Goal: Information Seeking & Learning: Learn about a topic

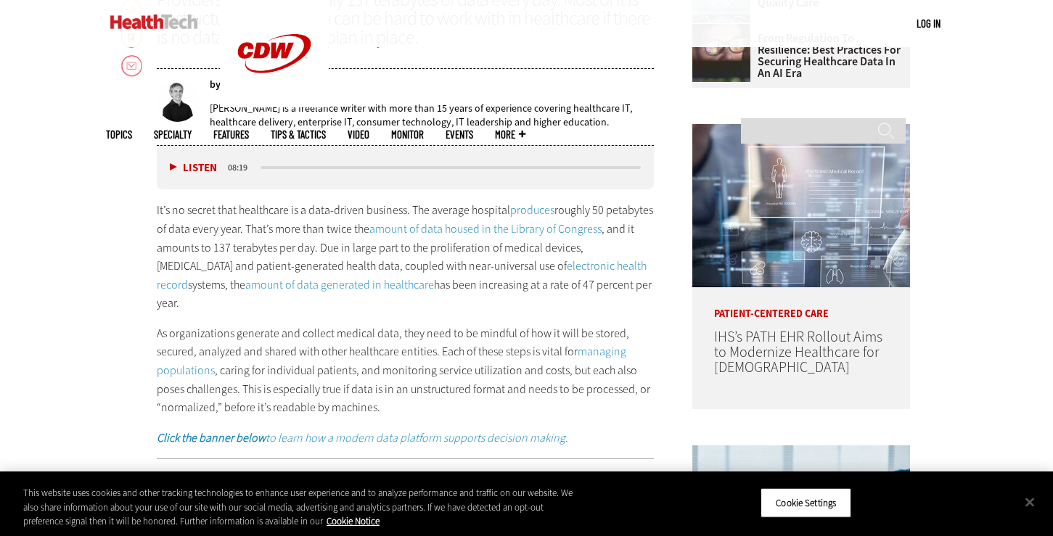
scroll to position [718, 0]
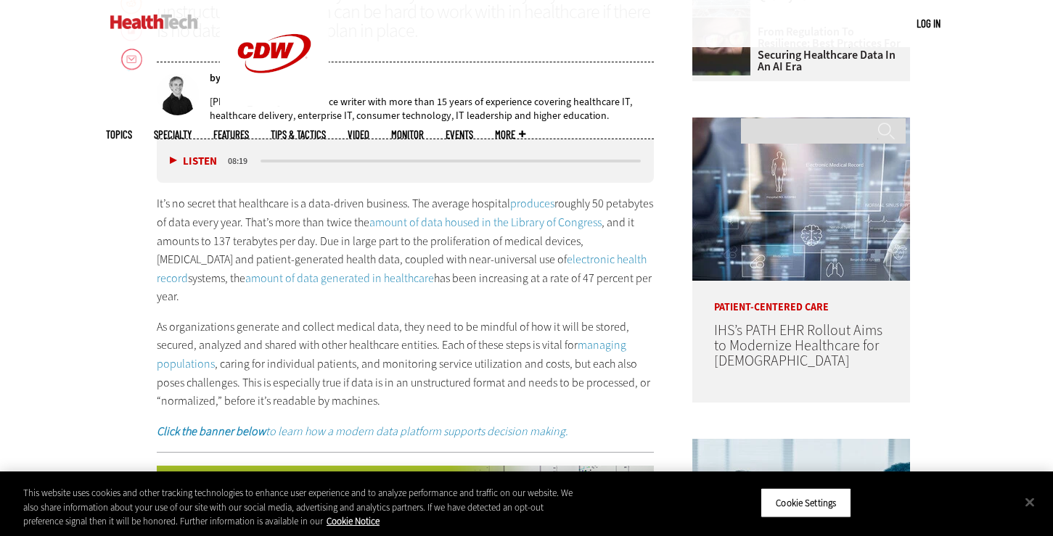
click at [532, 204] on link "produces" at bounding box center [532, 203] width 44 height 15
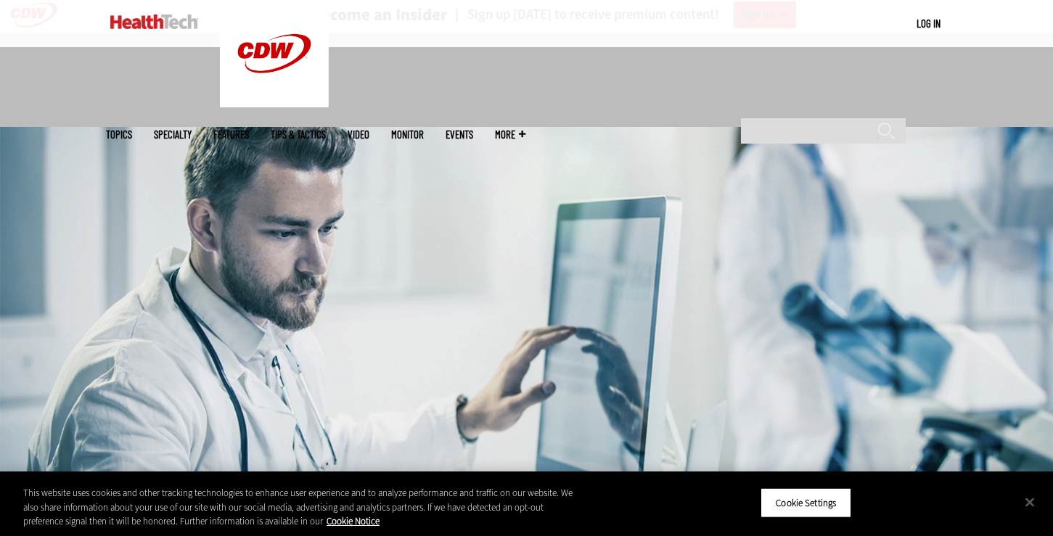
scroll to position [0, 0]
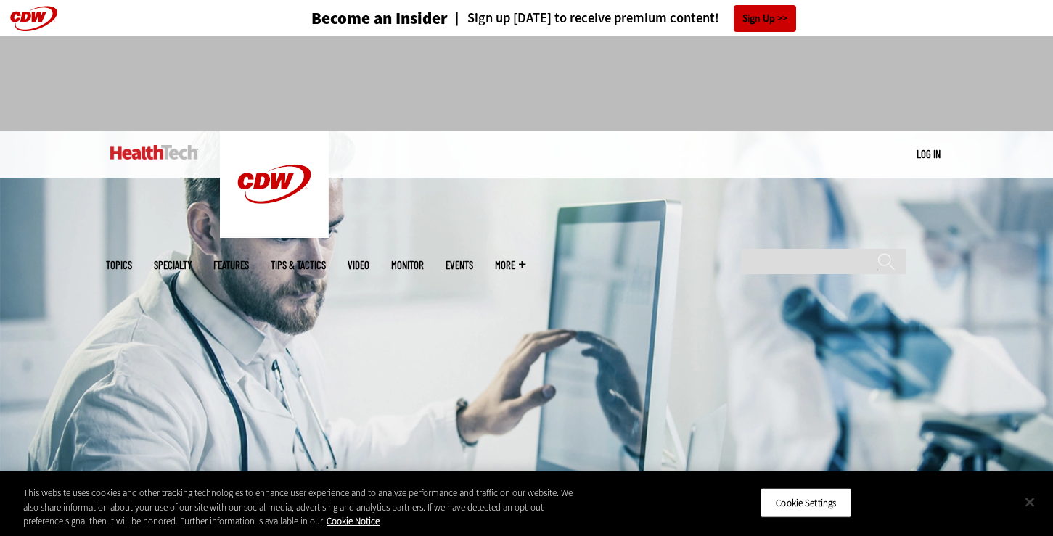
click at [1032, 502] on button "Close" at bounding box center [1030, 502] width 32 height 32
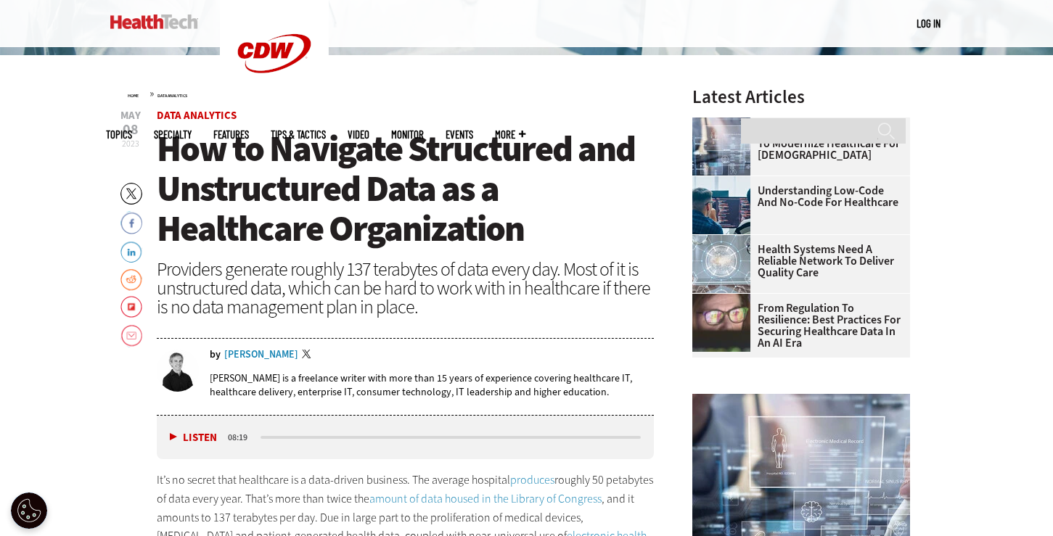
scroll to position [442, 0]
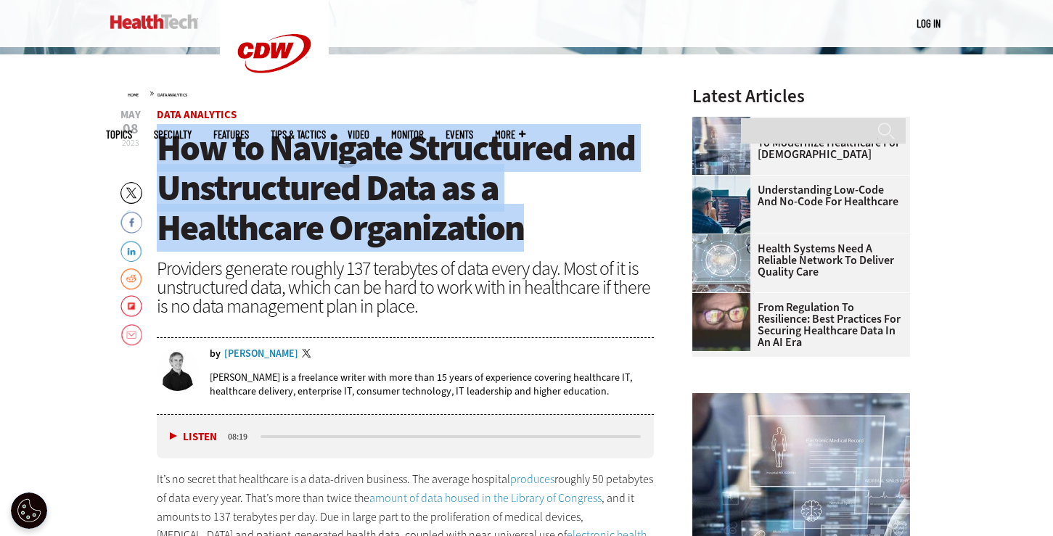
drag, startPoint x: 163, startPoint y: 154, endPoint x: 517, endPoint y: 226, distance: 362.0
click at [517, 226] on span "How to Navigate Structured and Unstructured Data as a Healthcare Organization" at bounding box center [396, 188] width 478 height 128
copy span "How to Navigate Structured and Unstructured Data as a Healthcare Organization"
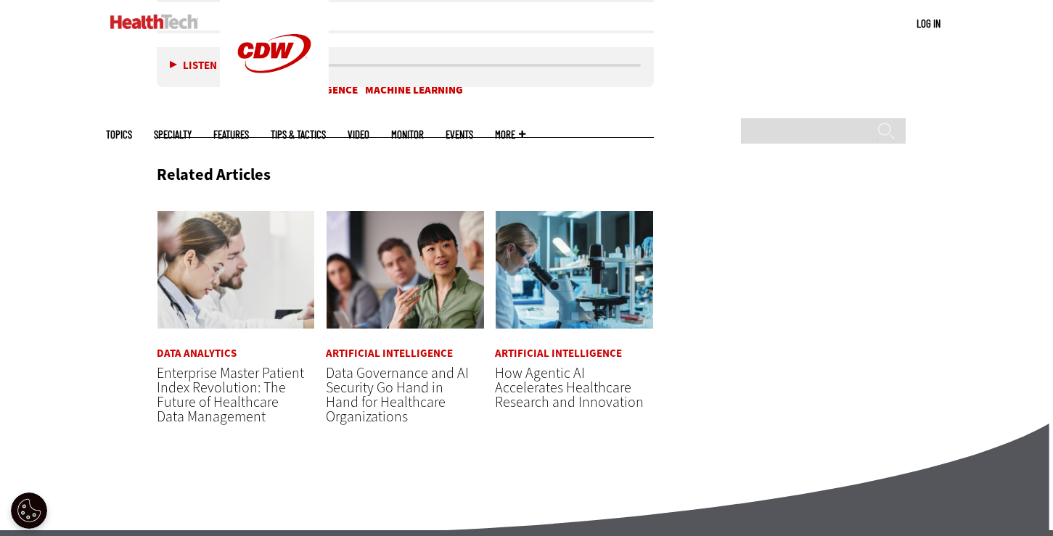
scroll to position [3733, 0]
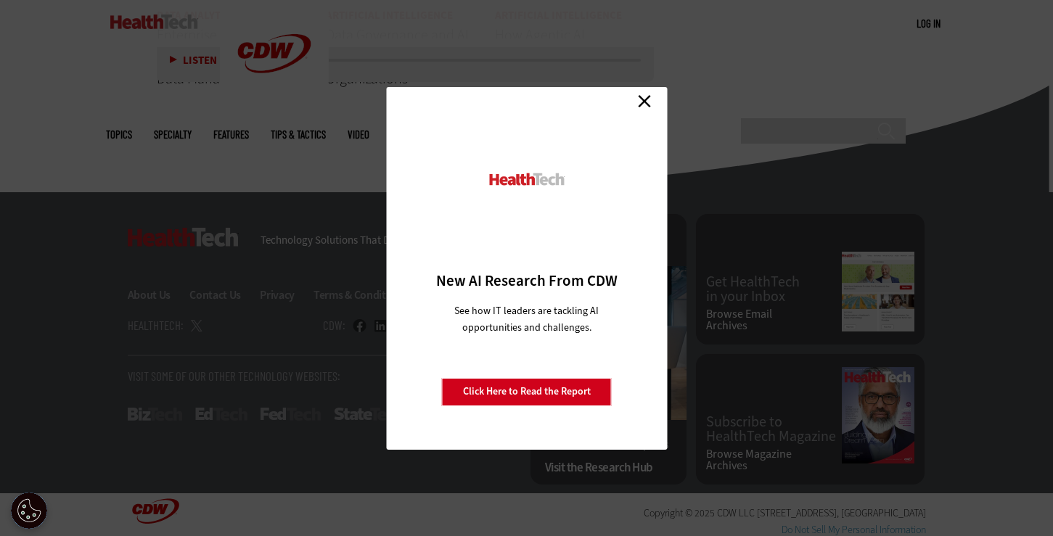
click at [652, 100] on link "Close" at bounding box center [644, 102] width 22 height 22
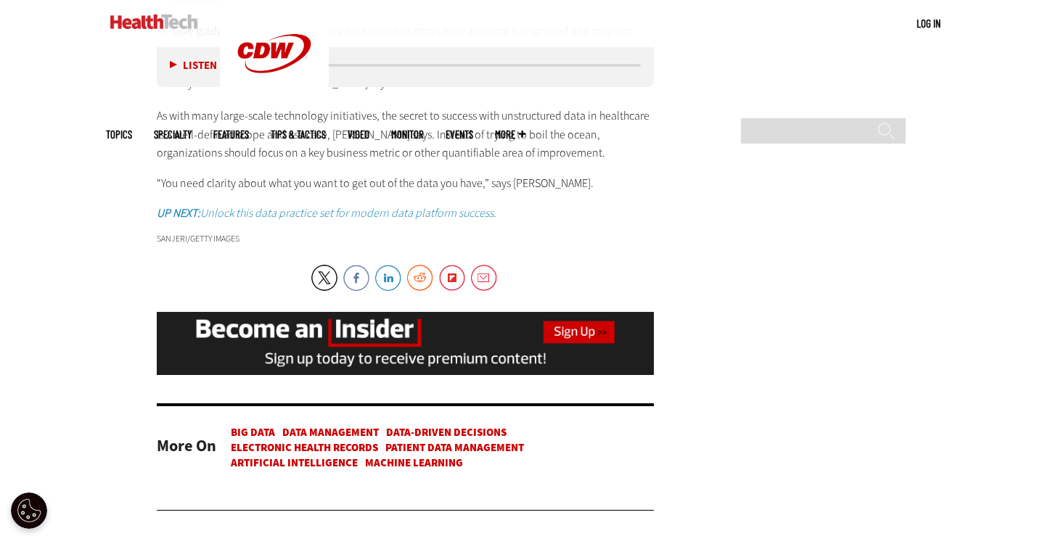
scroll to position [3034, 0]
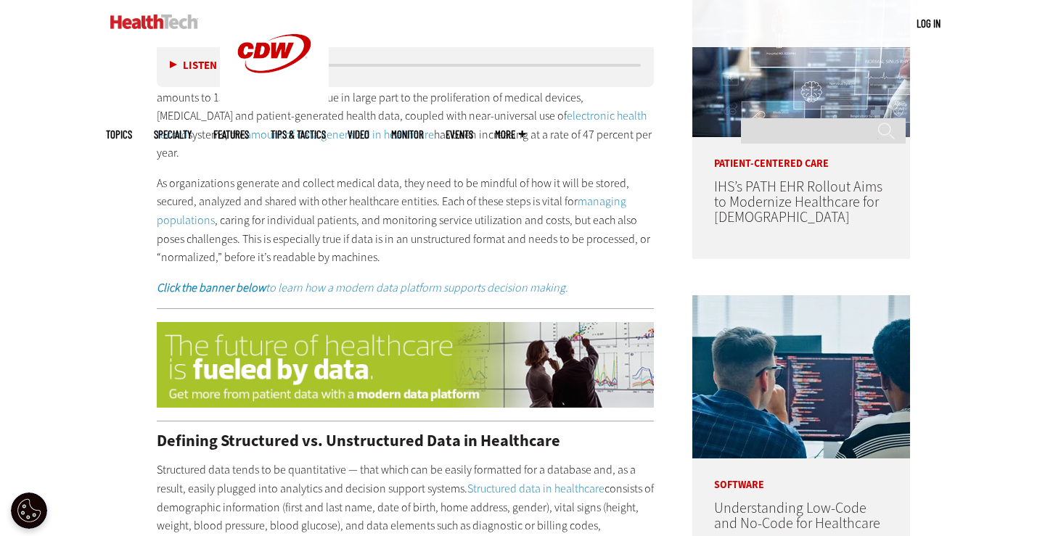
scroll to position [855, 0]
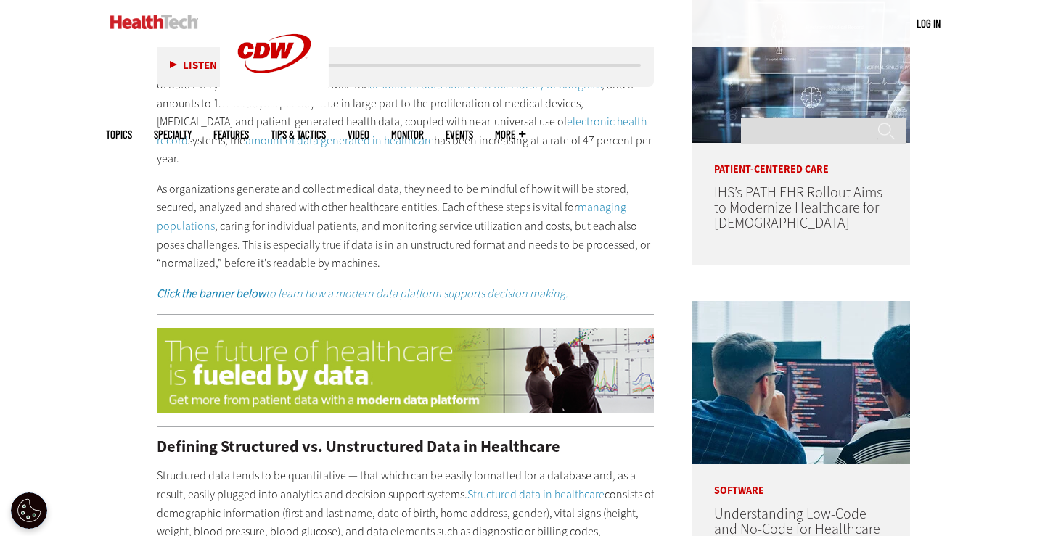
click at [286, 141] on link "amount of data generated in healthcare" at bounding box center [339, 140] width 189 height 15
